Goal: Download file/media

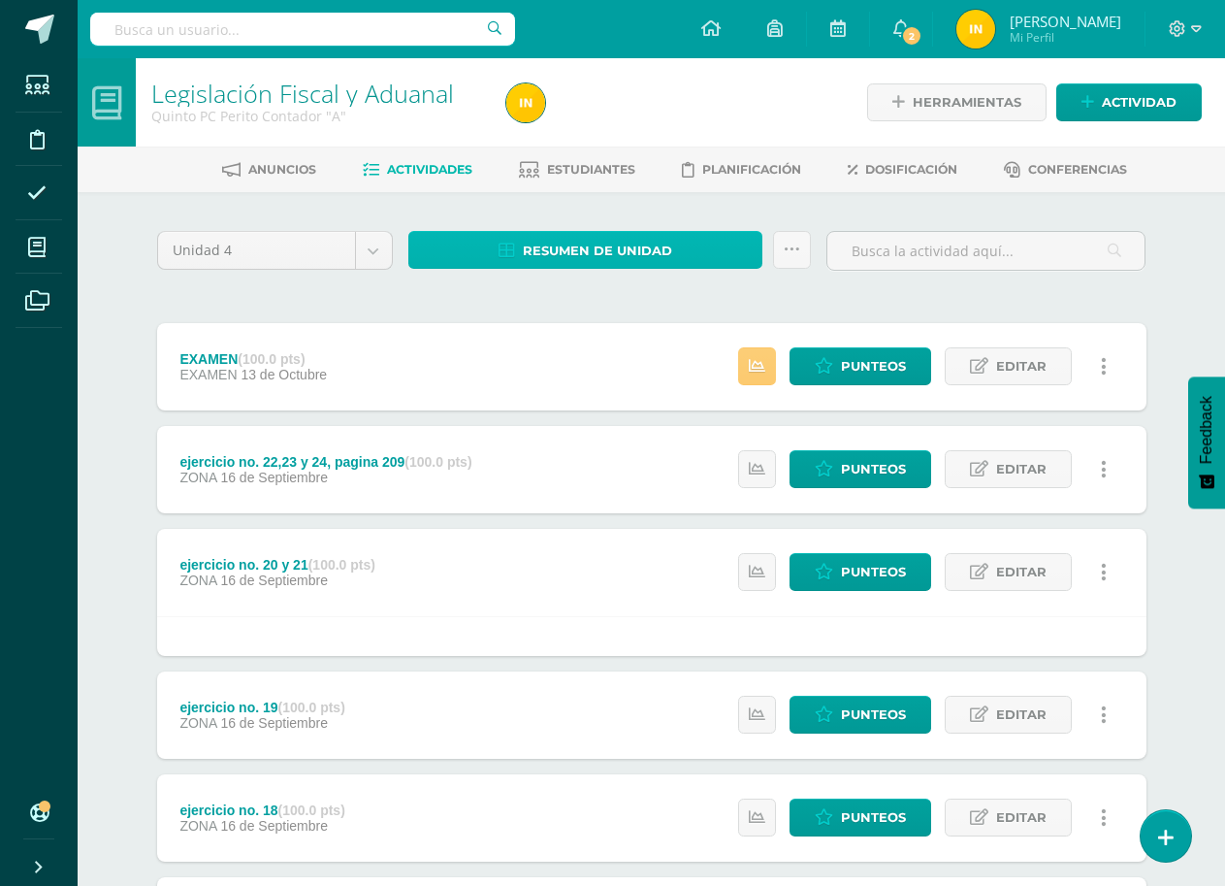
click at [700, 249] on link "Resumen de unidad" at bounding box center [585, 250] width 355 height 38
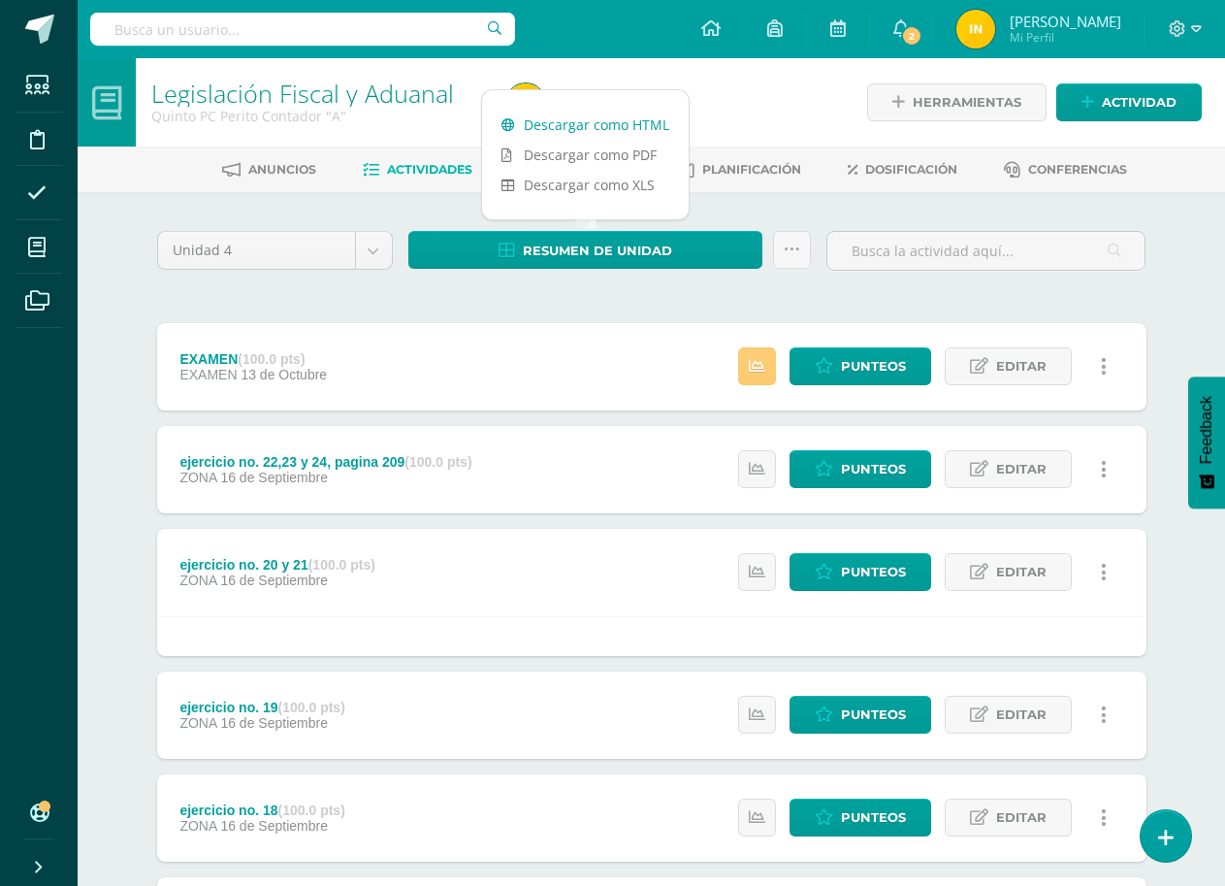
click at [650, 124] on link "Descargar como HTML" at bounding box center [585, 125] width 207 height 30
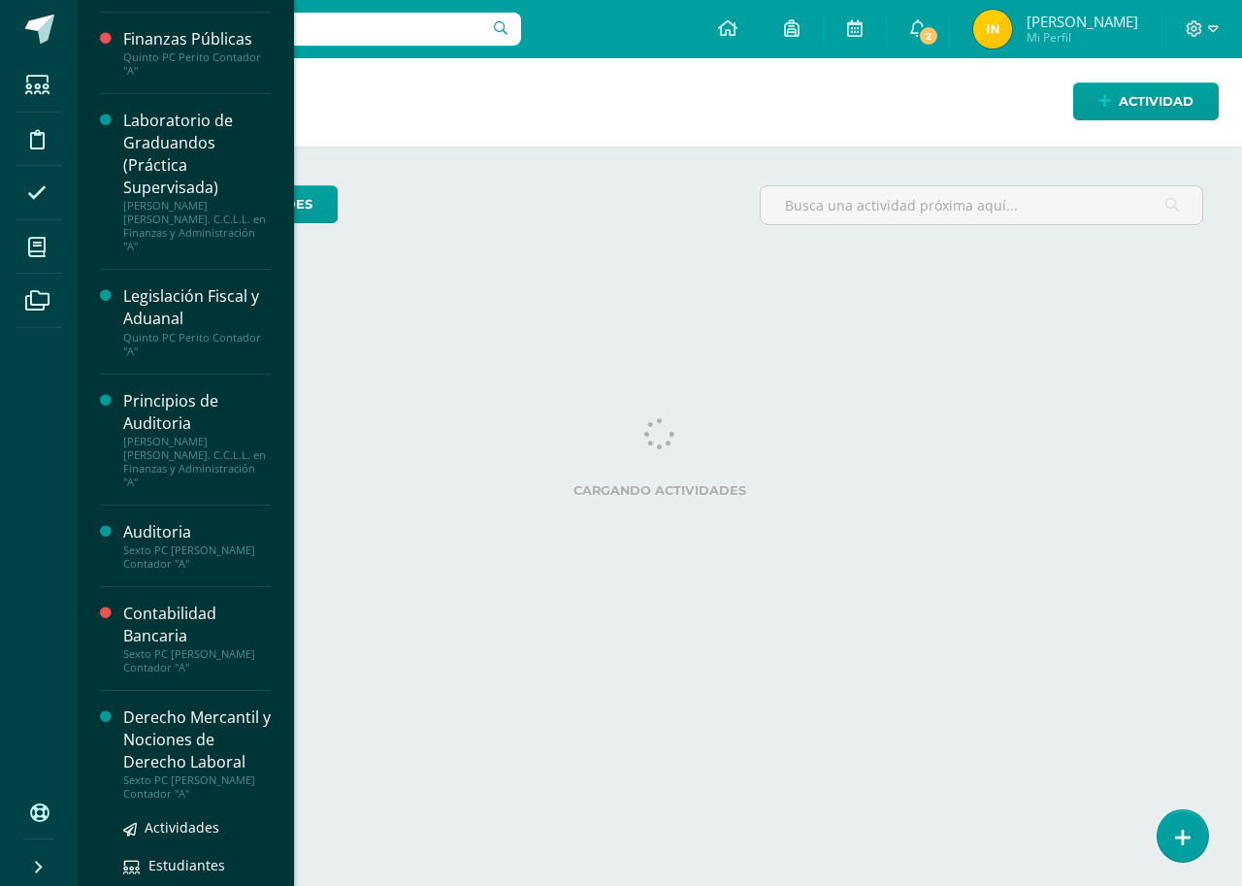
scroll to position [879, 0]
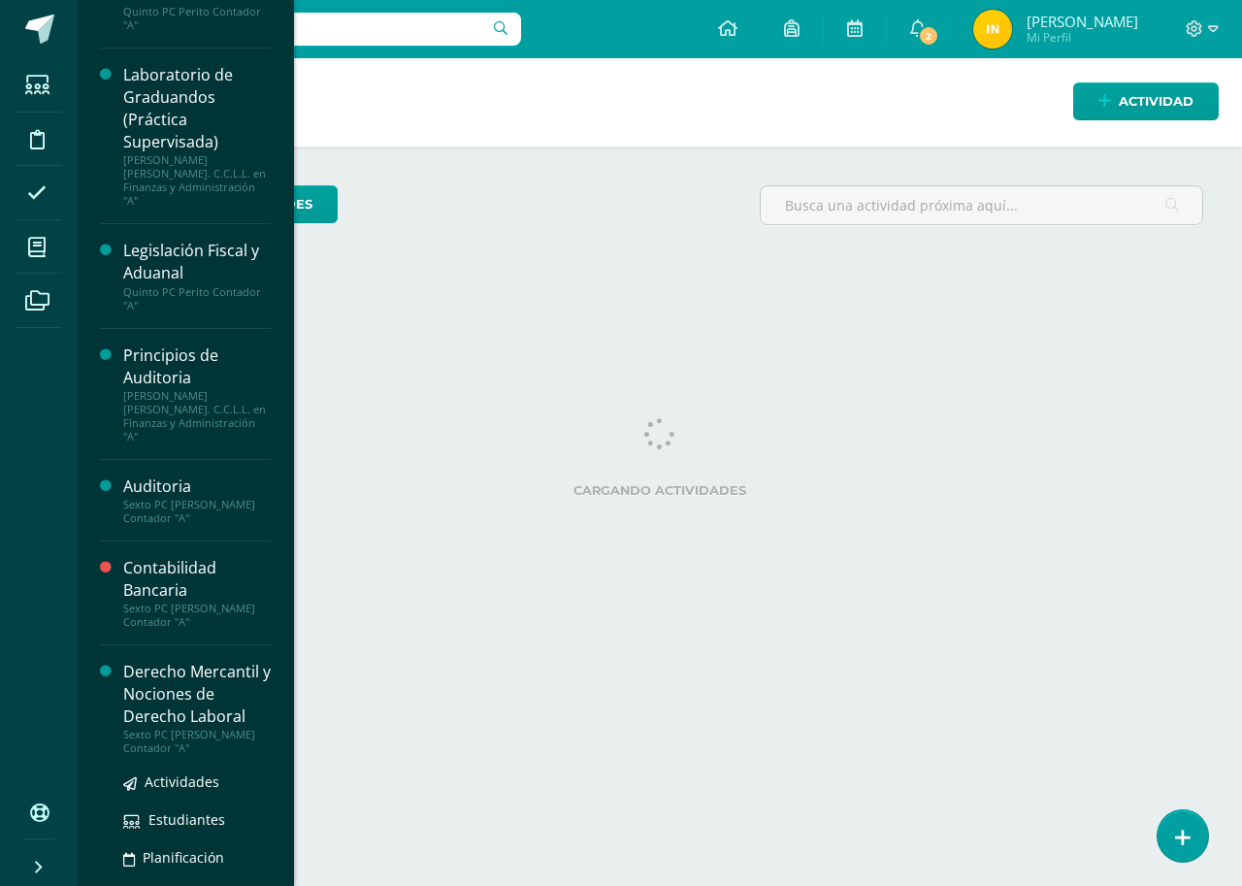
click at [151, 661] on div "Derecho Mercantil y Nociones de Derecho Laboral" at bounding box center [196, 694] width 147 height 67
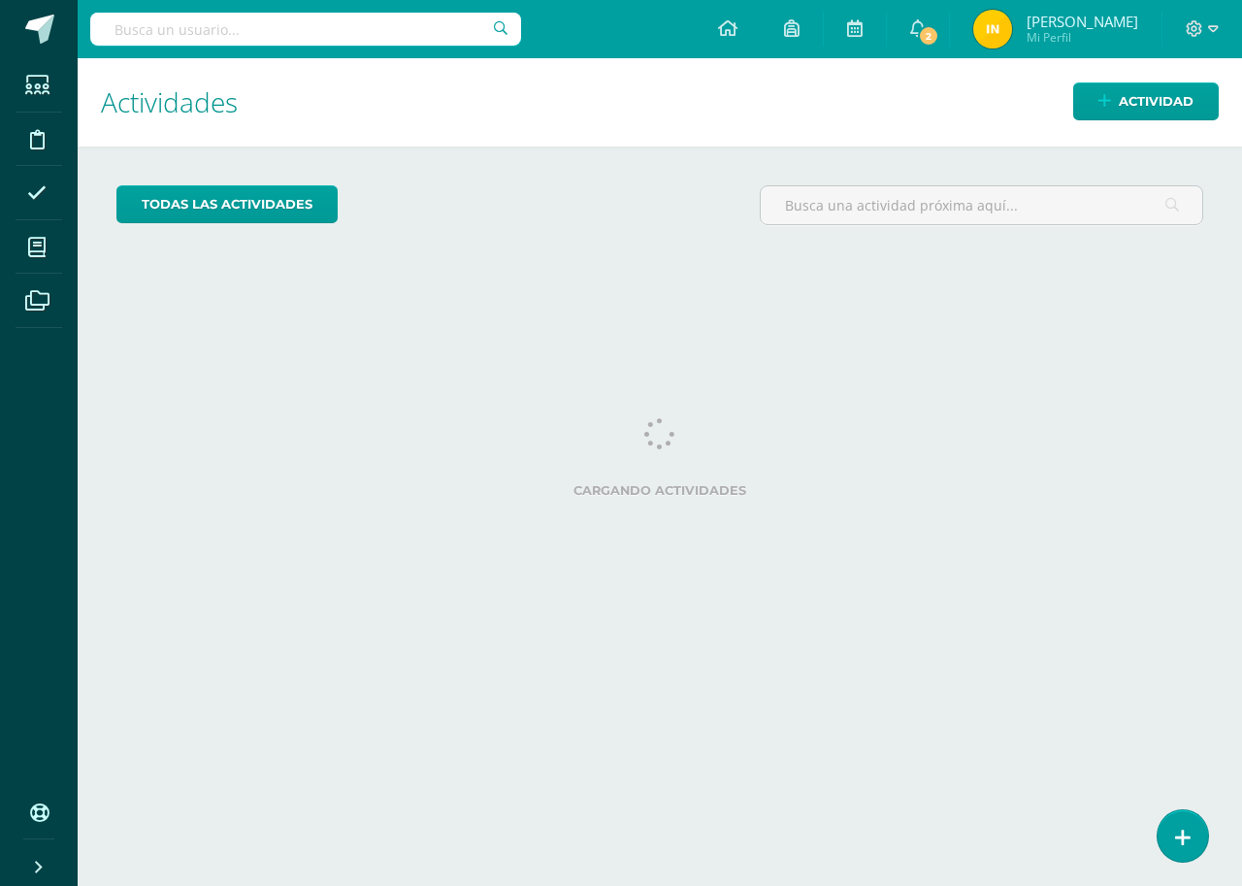
scroll to position [683, 0]
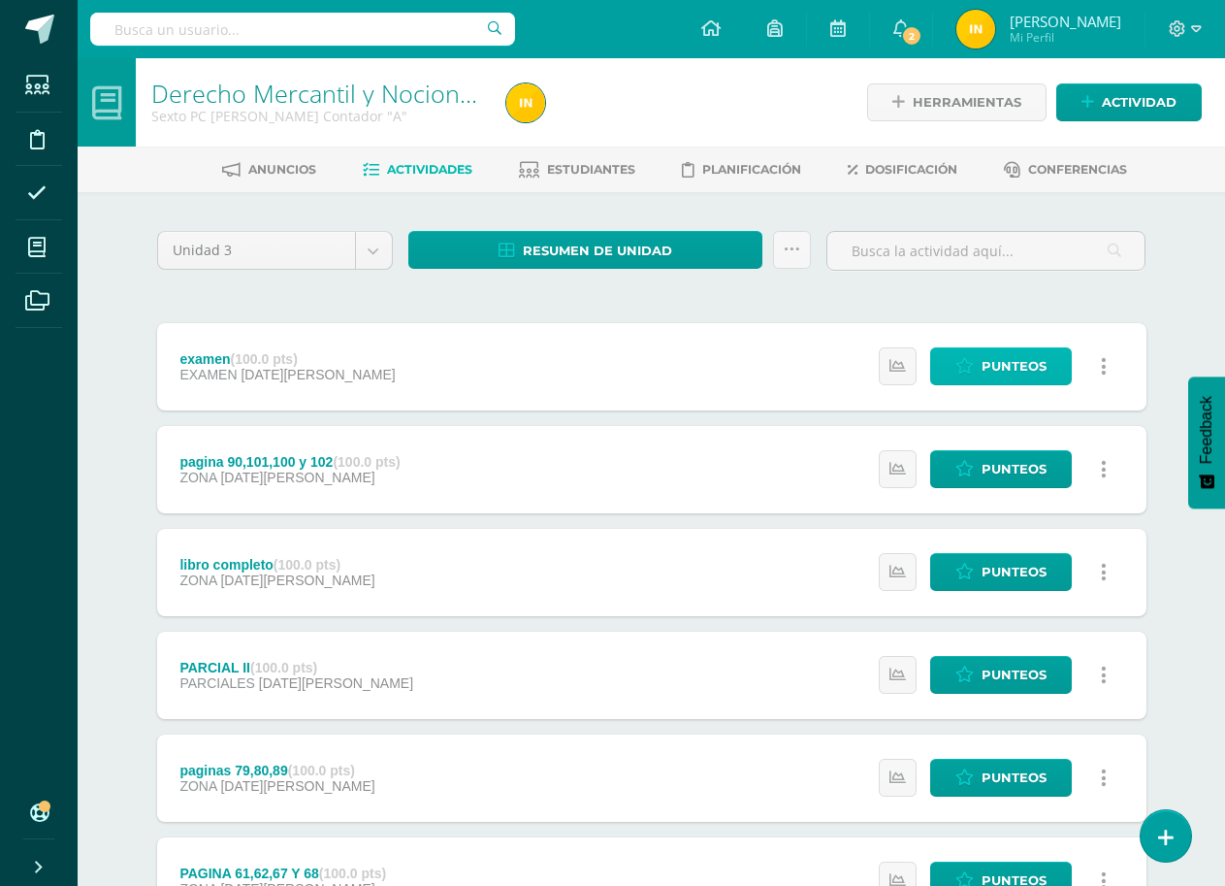
click at [1031, 364] on span "Punteos" at bounding box center [1014, 366] width 65 height 36
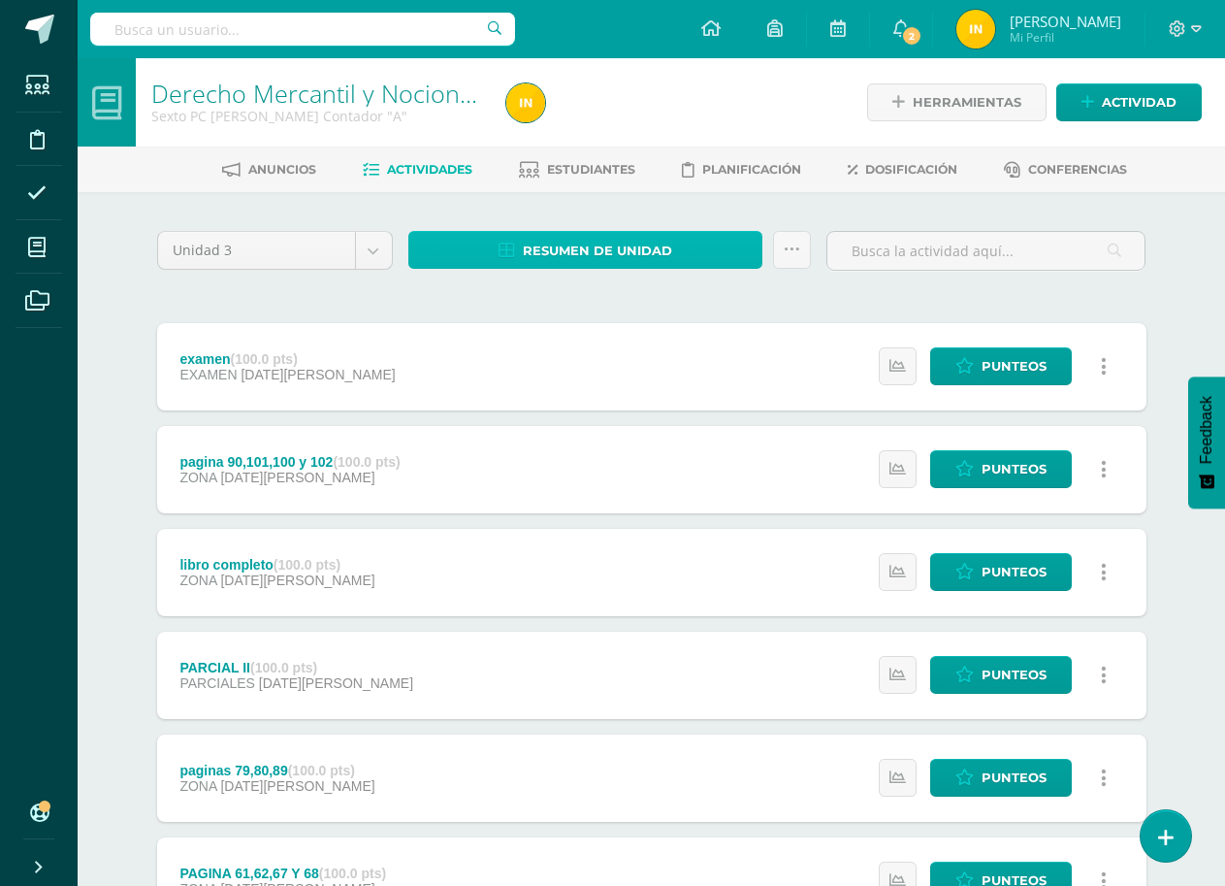
click at [720, 249] on link "Resumen de unidad" at bounding box center [585, 250] width 355 height 38
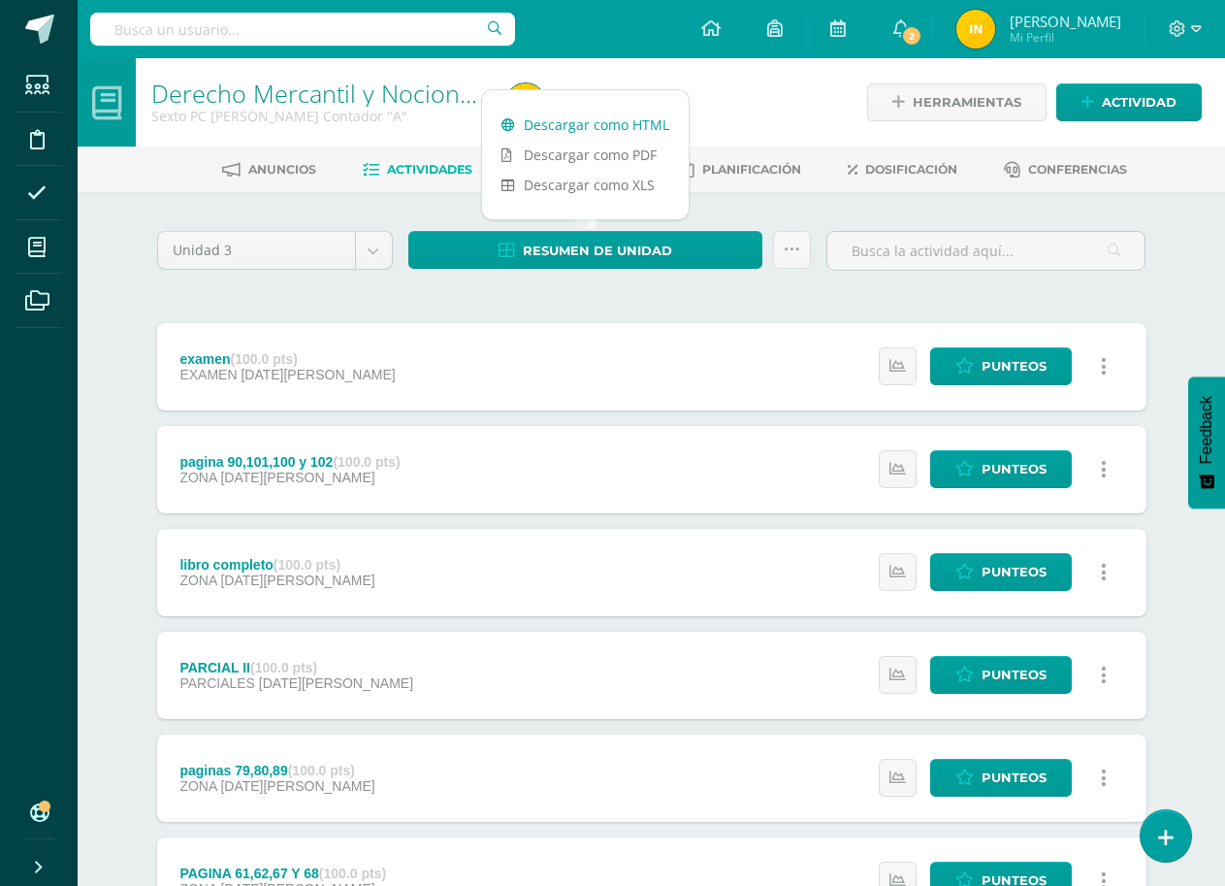
click at [648, 121] on link "Descargar como HTML" at bounding box center [585, 125] width 207 height 30
